Goal: Transaction & Acquisition: Purchase product/service

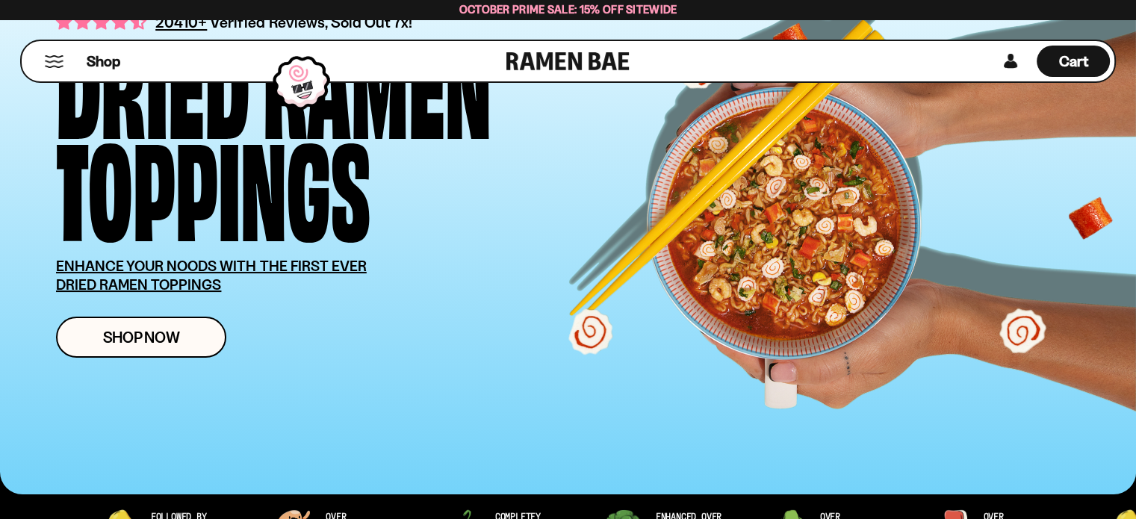
scroll to position [149, 0]
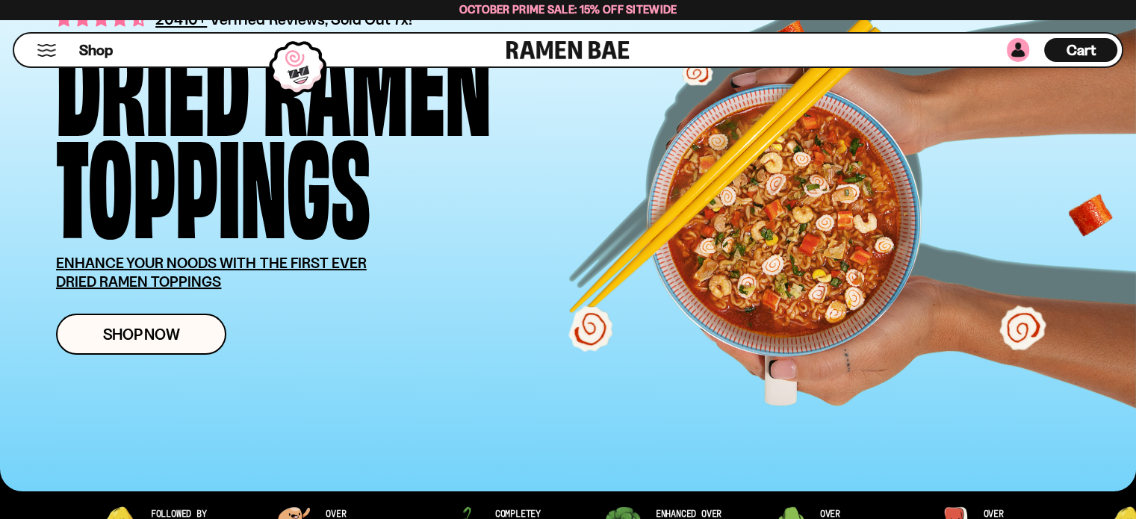
click at [1021, 53] on link at bounding box center [1018, 50] width 22 height 24
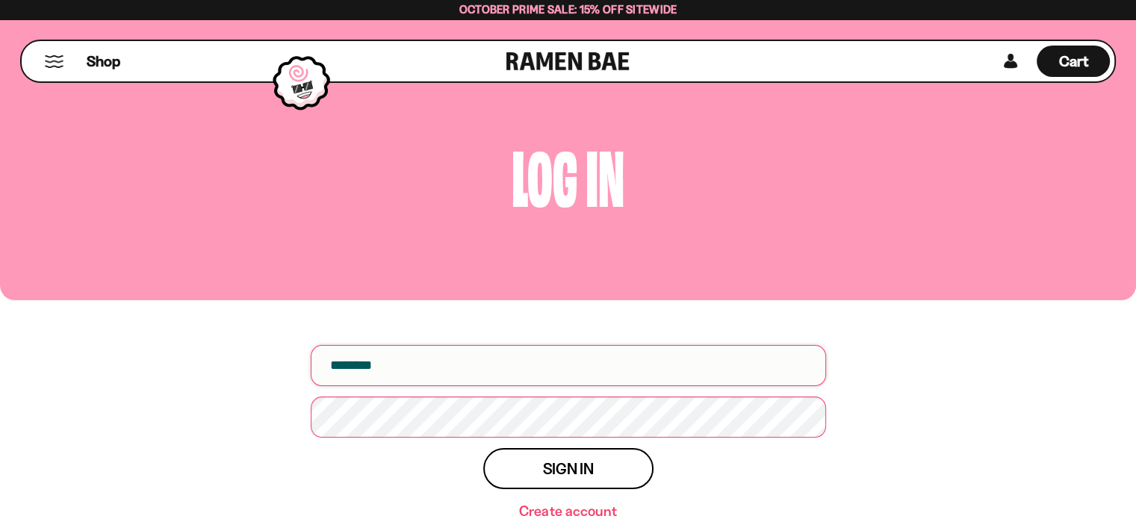
click at [642, 370] on input "email" at bounding box center [568, 365] width 515 height 41
click at [515, 366] on input "email" at bounding box center [568, 365] width 515 height 41
type input "**********"
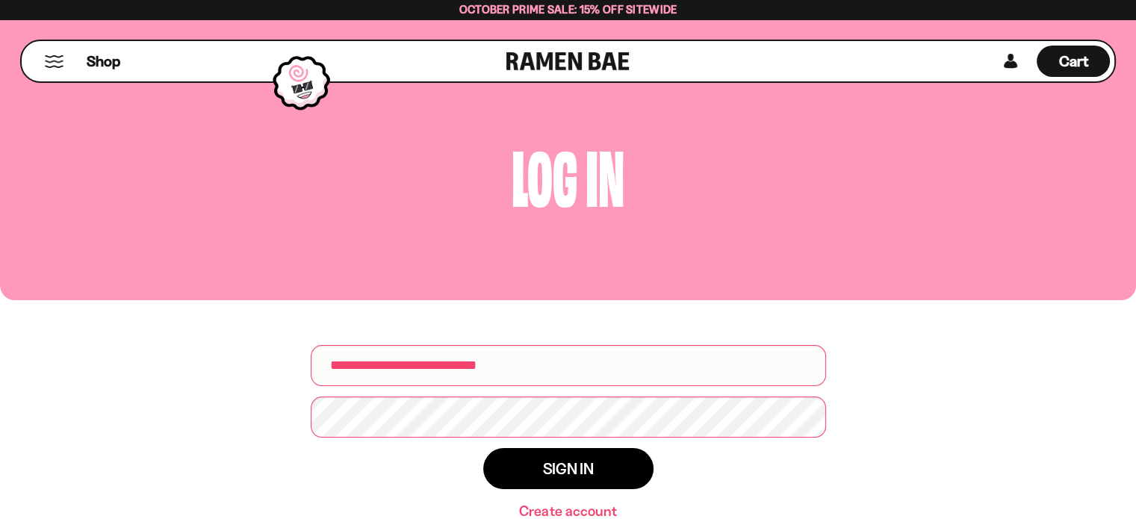
click at [550, 479] on button "Sign in" at bounding box center [568, 468] width 170 height 41
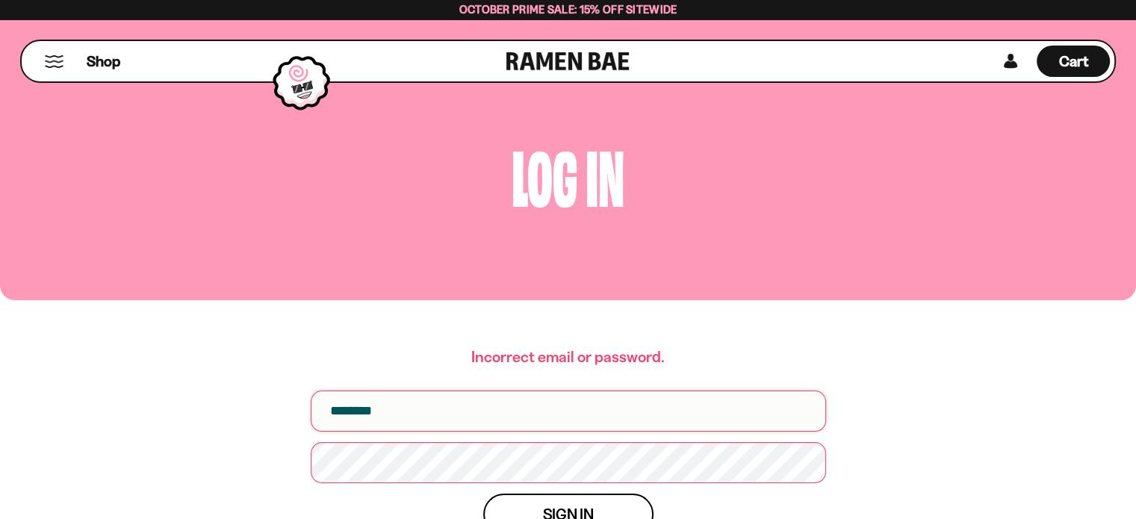
click at [541, 392] on input "email" at bounding box center [568, 411] width 515 height 41
click at [501, 405] on input "email" at bounding box center [568, 411] width 515 height 41
type input "**********"
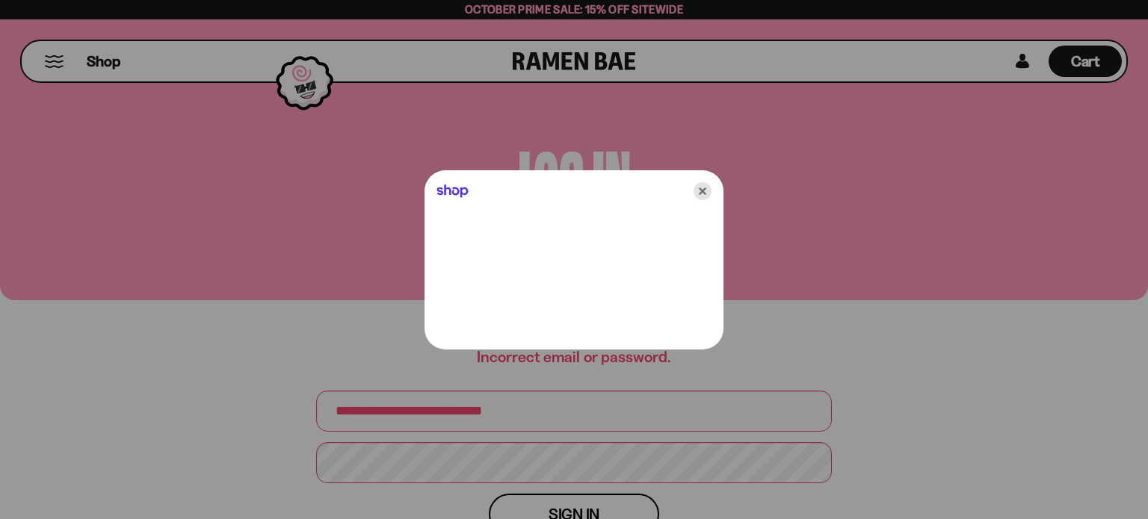
click at [705, 189] on icon "Close" at bounding box center [702, 191] width 18 height 18
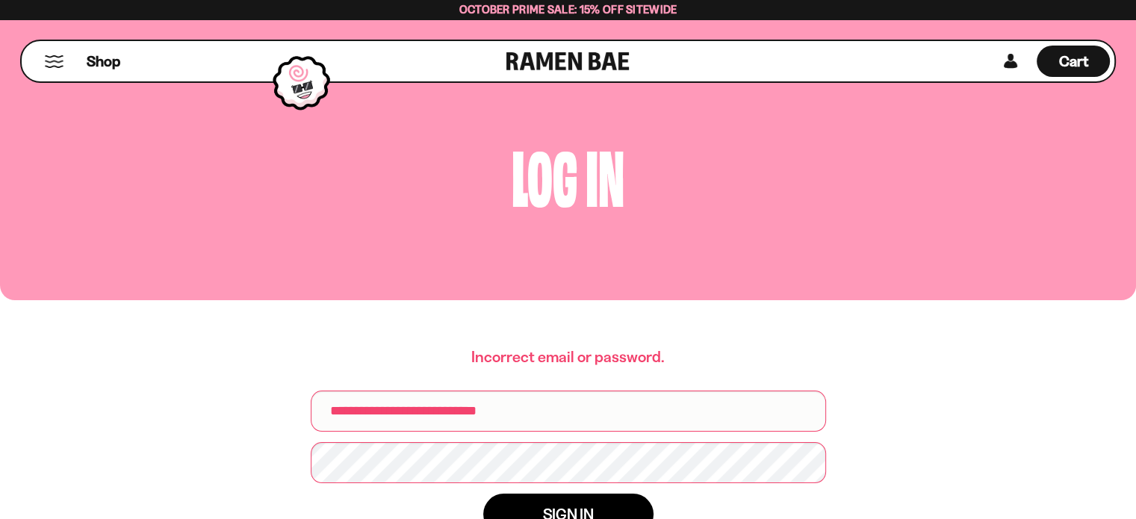
click at [550, 507] on span "Sign in" at bounding box center [568, 515] width 51 height 16
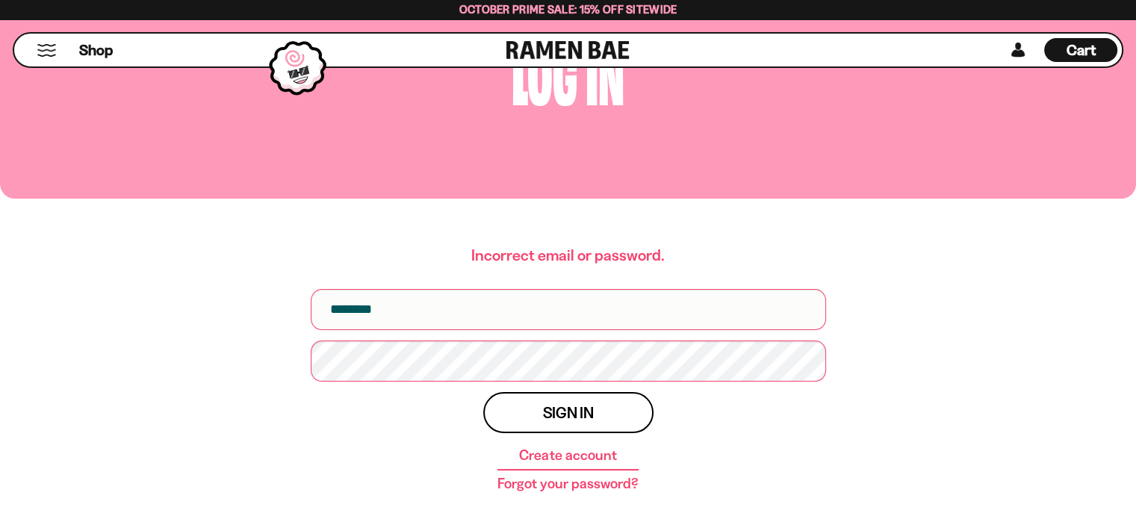
scroll to position [224, 0]
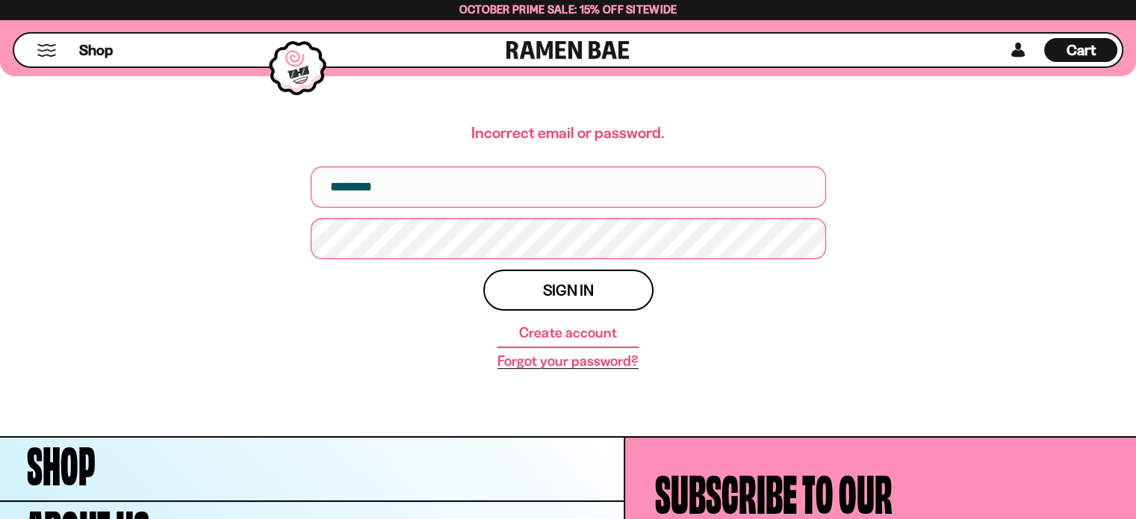
click at [568, 361] on link "Forgot your password?" at bounding box center [568, 361] width 141 height 15
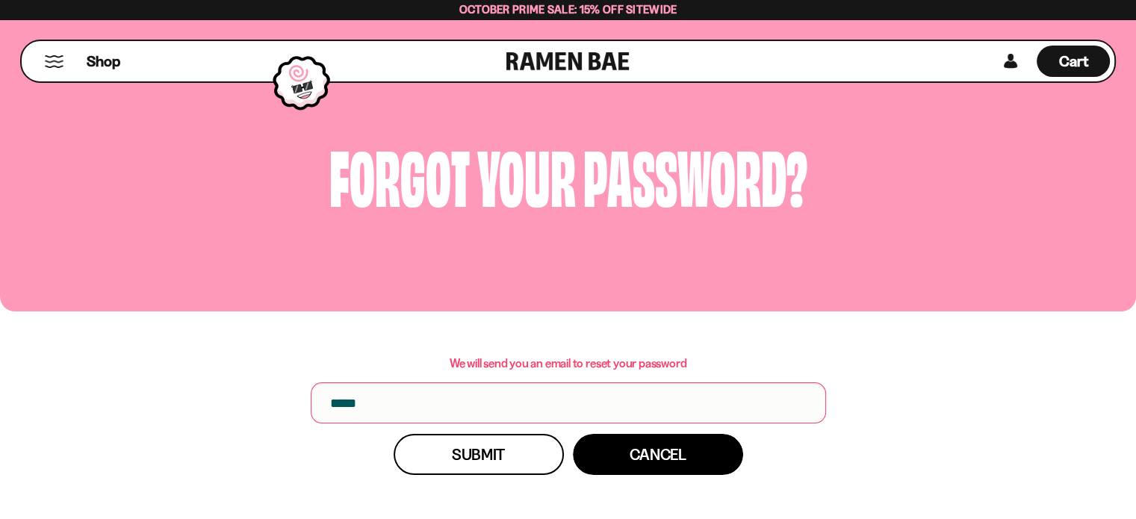
click at [507, 363] on p "We will send you an email to reset your password" at bounding box center [568, 363] width 515 height 14
click at [504, 397] on input "email" at bounding box center [568, 403] width 515 height 41
click at [478, 406] on input "email" at bounding box center [568, 403] width 515 height 41
type input "**********"
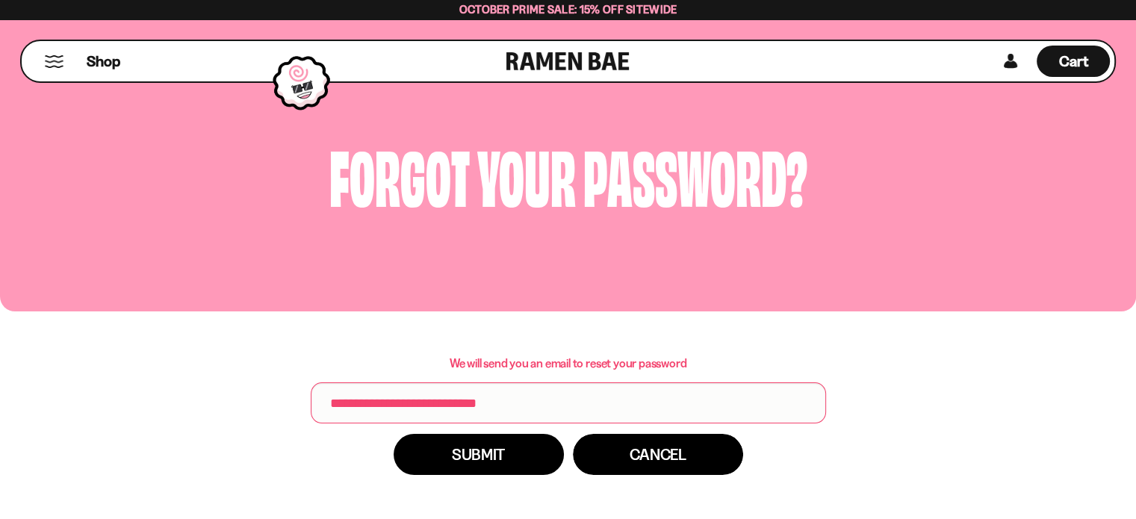
click at [460, 469] on button "Submit" at bounding box center [479, 454] width 170 height 41
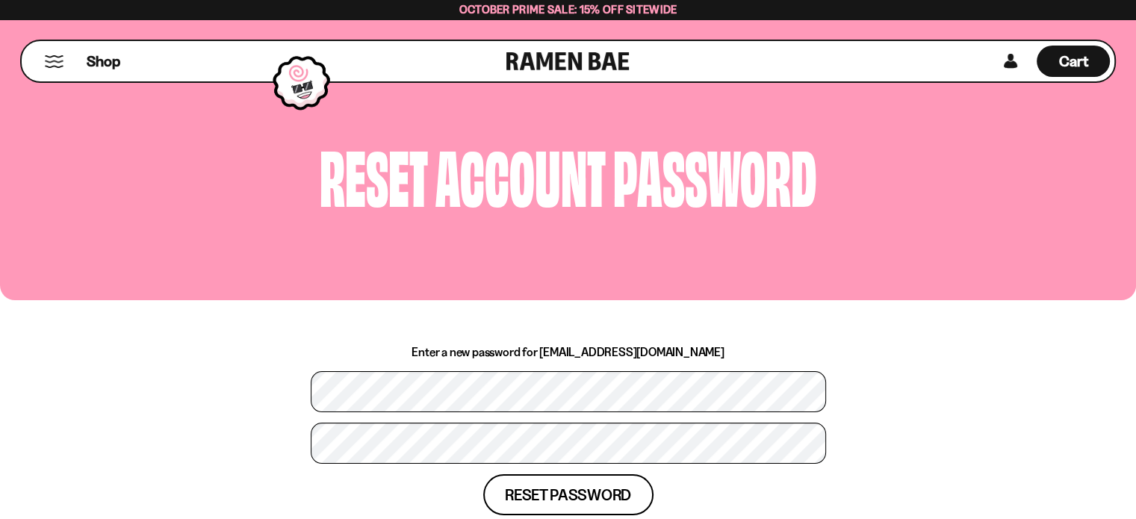
click at [932, 422] on div "Reset account password Enter a new password for christinaleebowler@gmail.com Pa…" at bounding box center [568, 300] width 1136 height 563
click at [619, 498] on button "Reset password" at bounding box center [568, 494] width 170 height 41
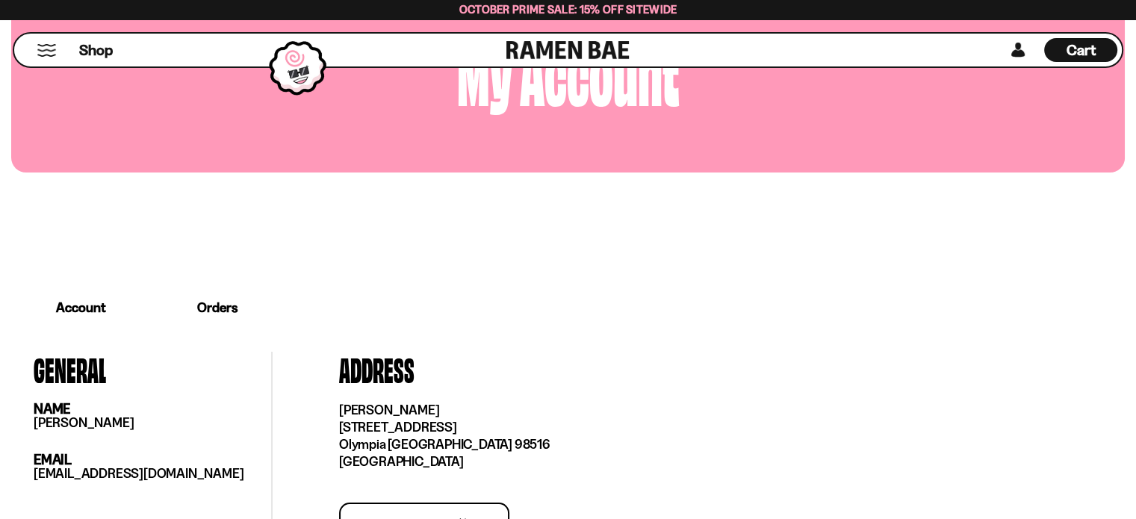
scroll to position [299, 0]
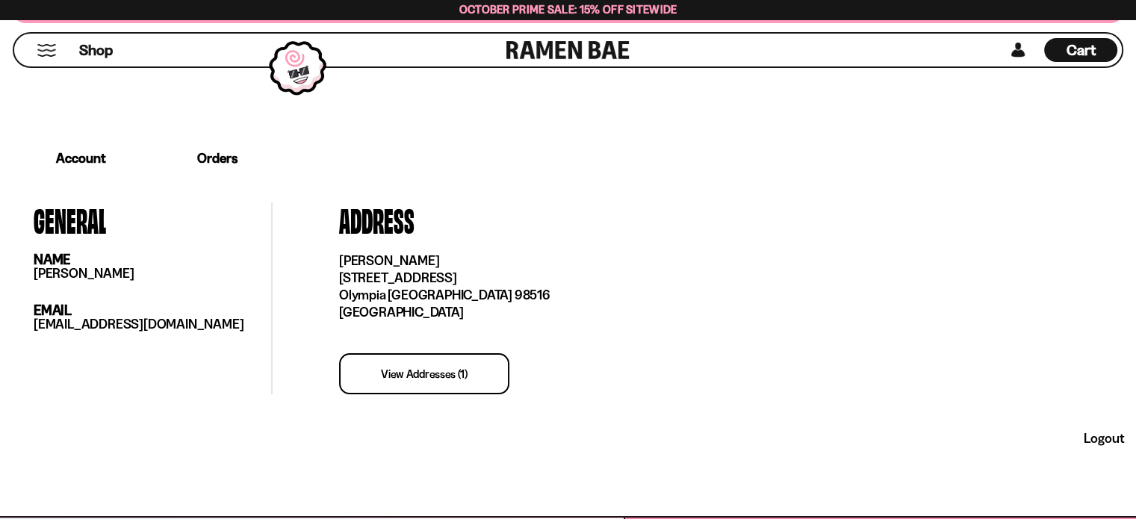
click at [218, 148] on link "Orders" at bounding box center [217, 158] width 133 height 46
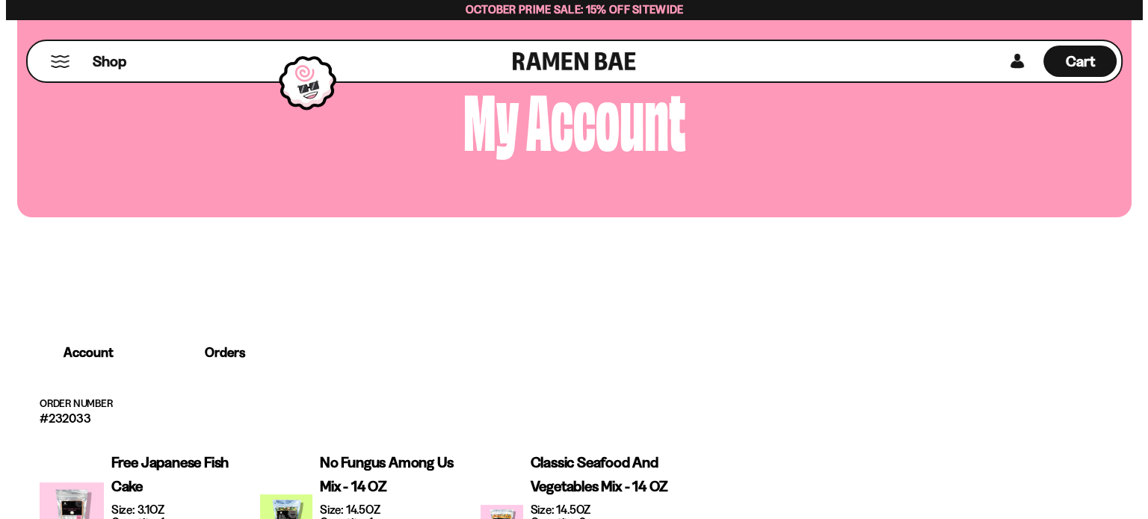
scroll to position [0, 0]
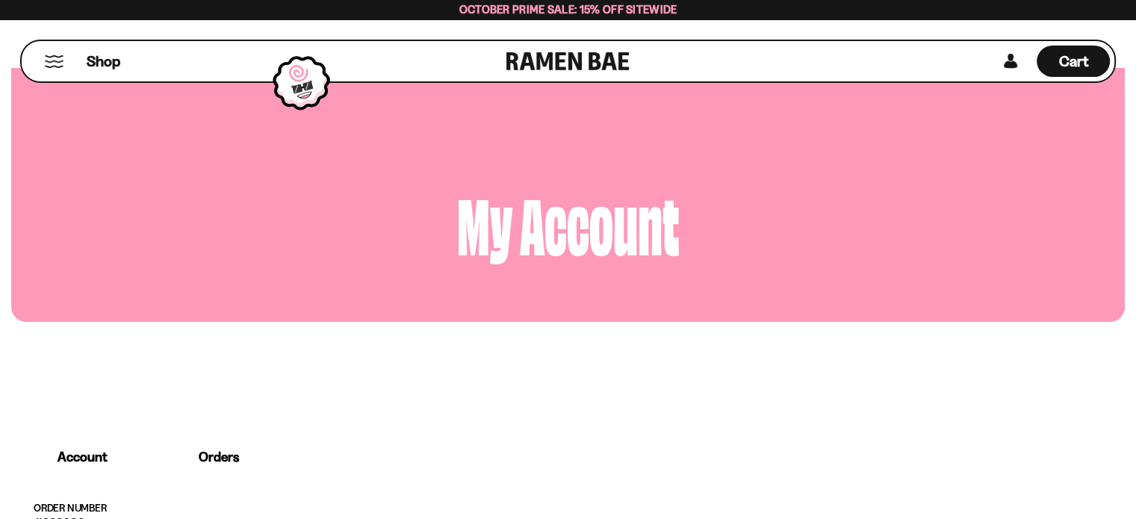
click at [49, 65] on button "Mobile Menu Trigger" at bounding box center [54, 61] width 20 height 13
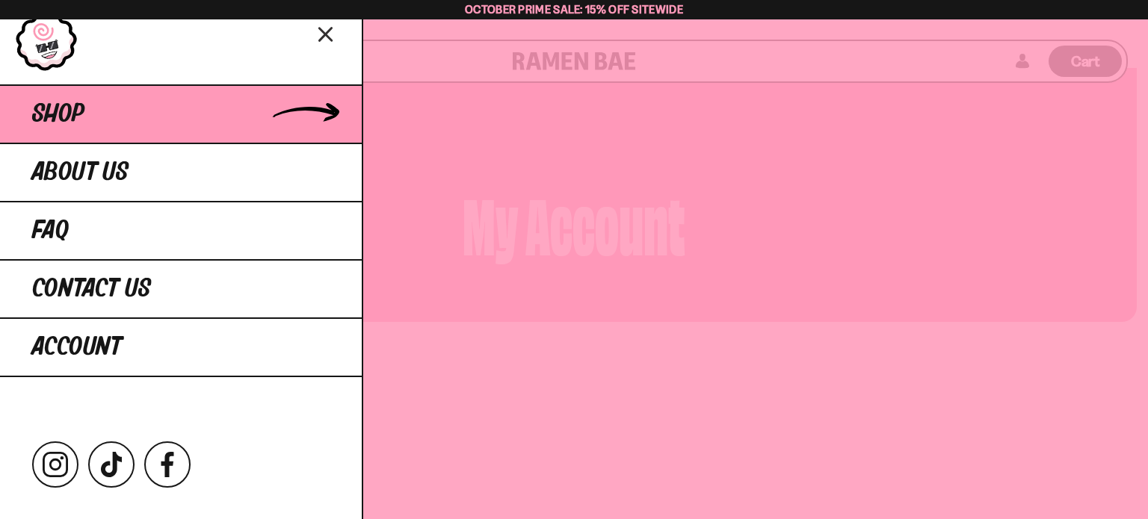
click at [72, 116] on span "Shop" at bounding box center [58, 114] width 52 height 27
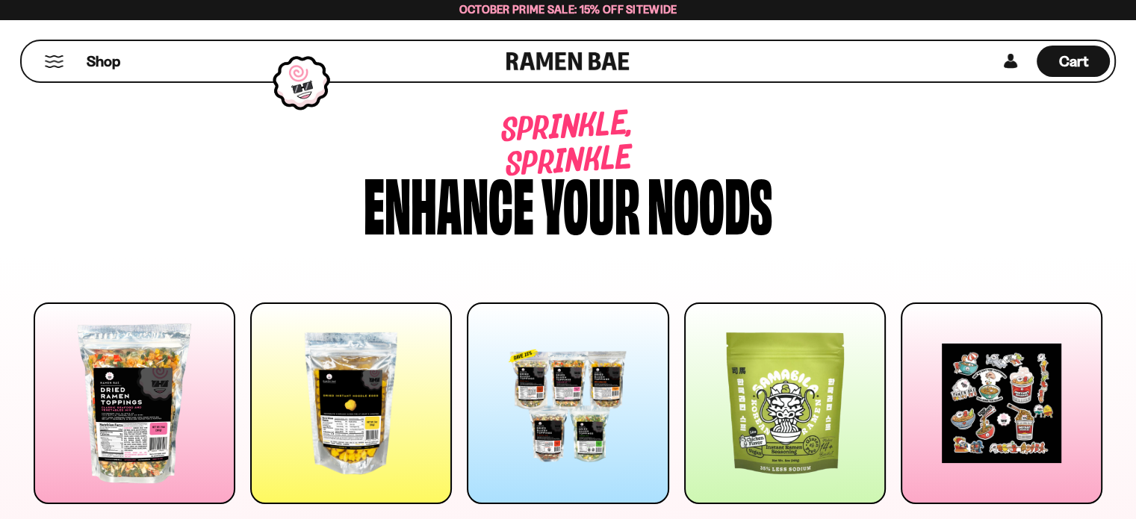
scroll to position [149, 0]
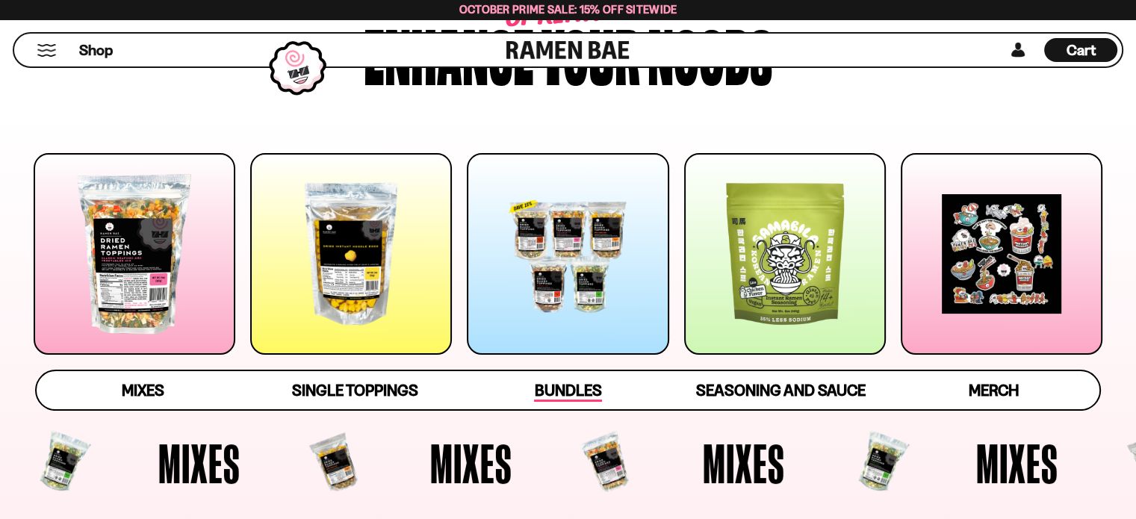
click at [576, 385] on span "Bundles" at bounding box center [567, 391] width 67 height 21
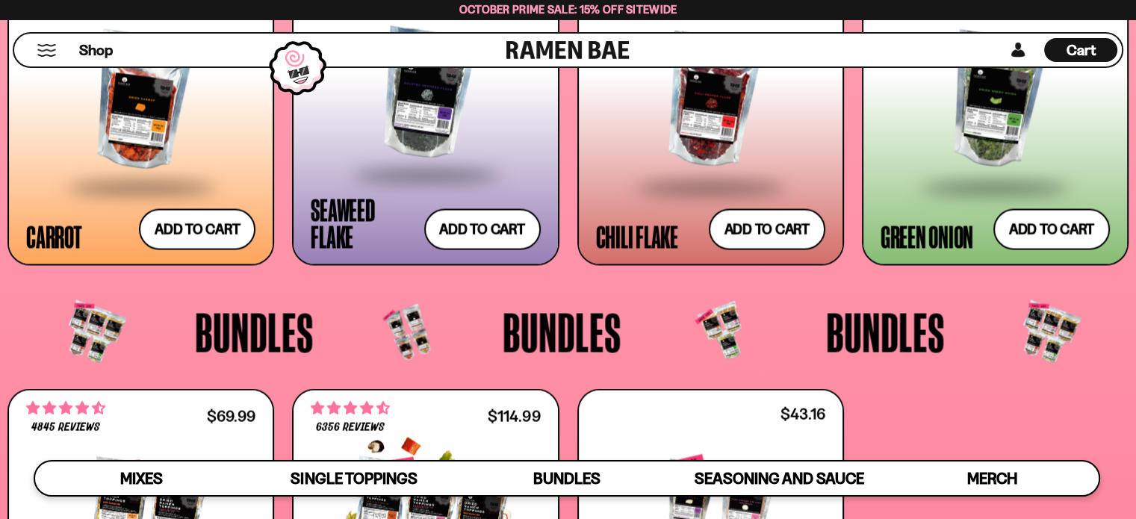
scroll to position [3163, 0]
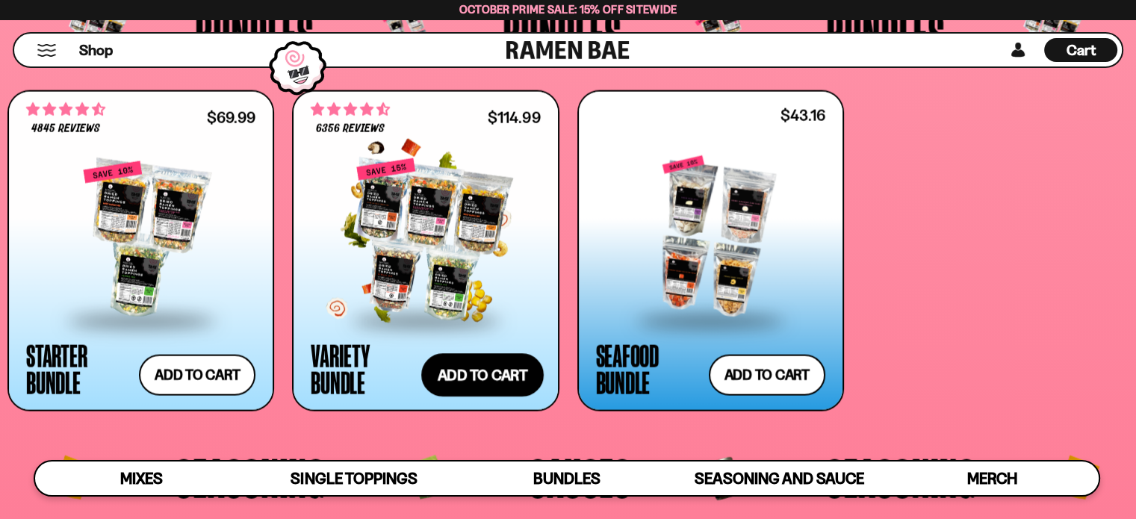
click at [480, 380] on button "Add to cart Add ― Regular price $114.99 Regular price $135.95 USD Sale price $1…" at bounding box center [482, 375] width 123 height 43
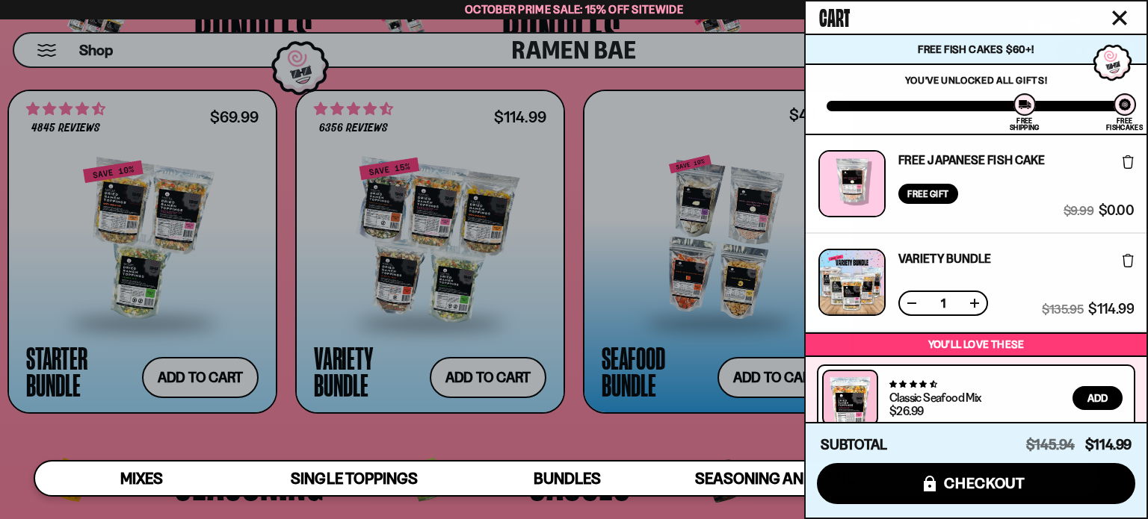
scroll to position [163, 0]
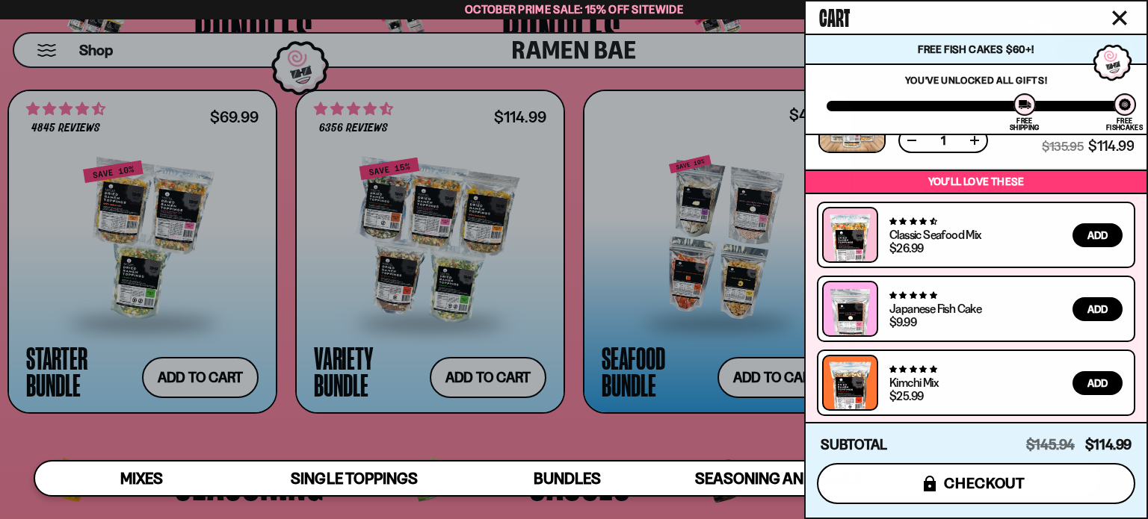
click at [948, 491] on span "checkout" at bounding box center [984, 483] width 81 height 16
